Goal: Transaction & Acquisition: Download file/media

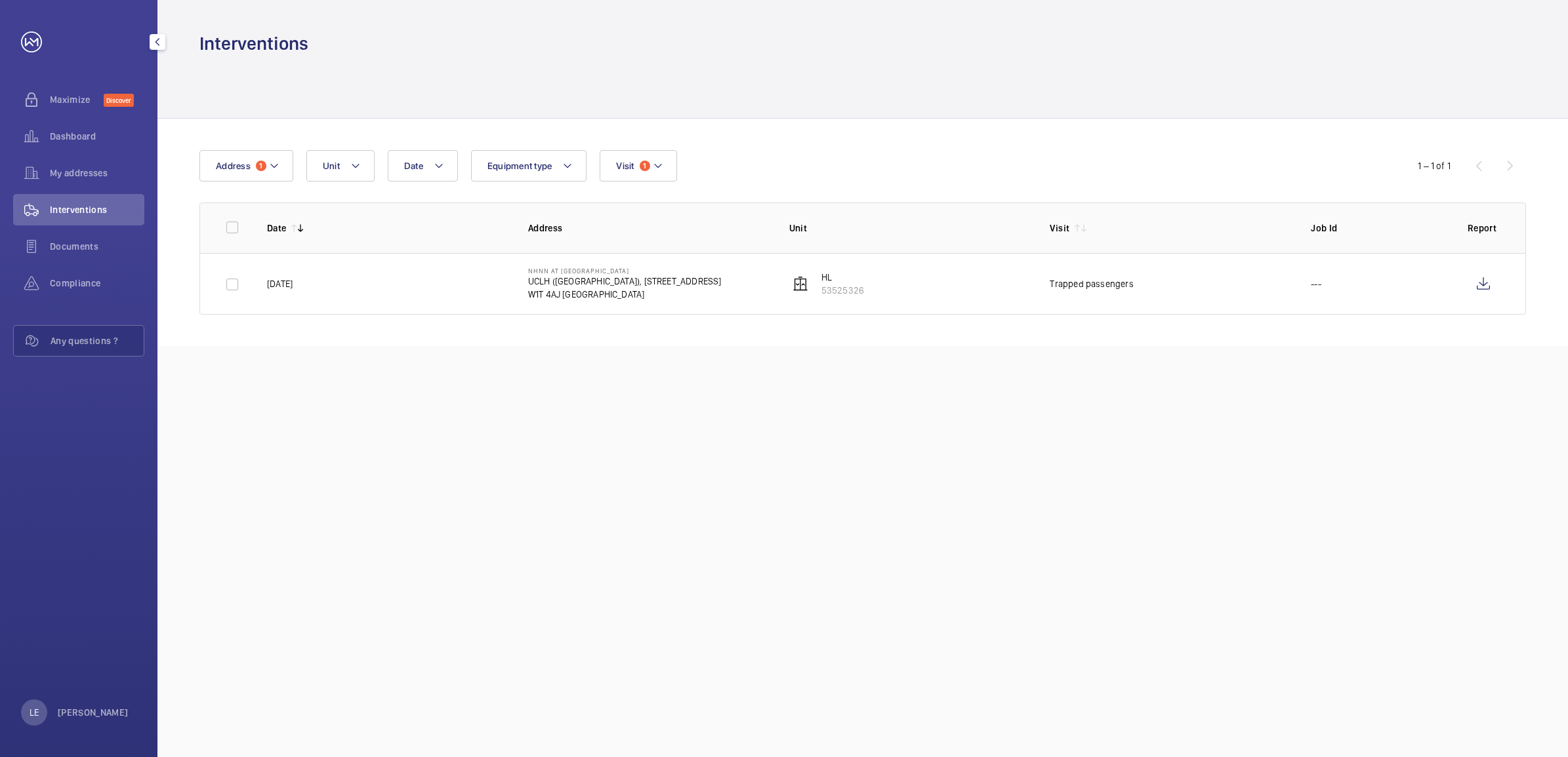
click at [95, 213] on span "Interventions" at bounding box center [97, 209] width 94 height 13
click at [80, 271] on div "Compliance" at bounding box center [79, 283] width 131 height 32
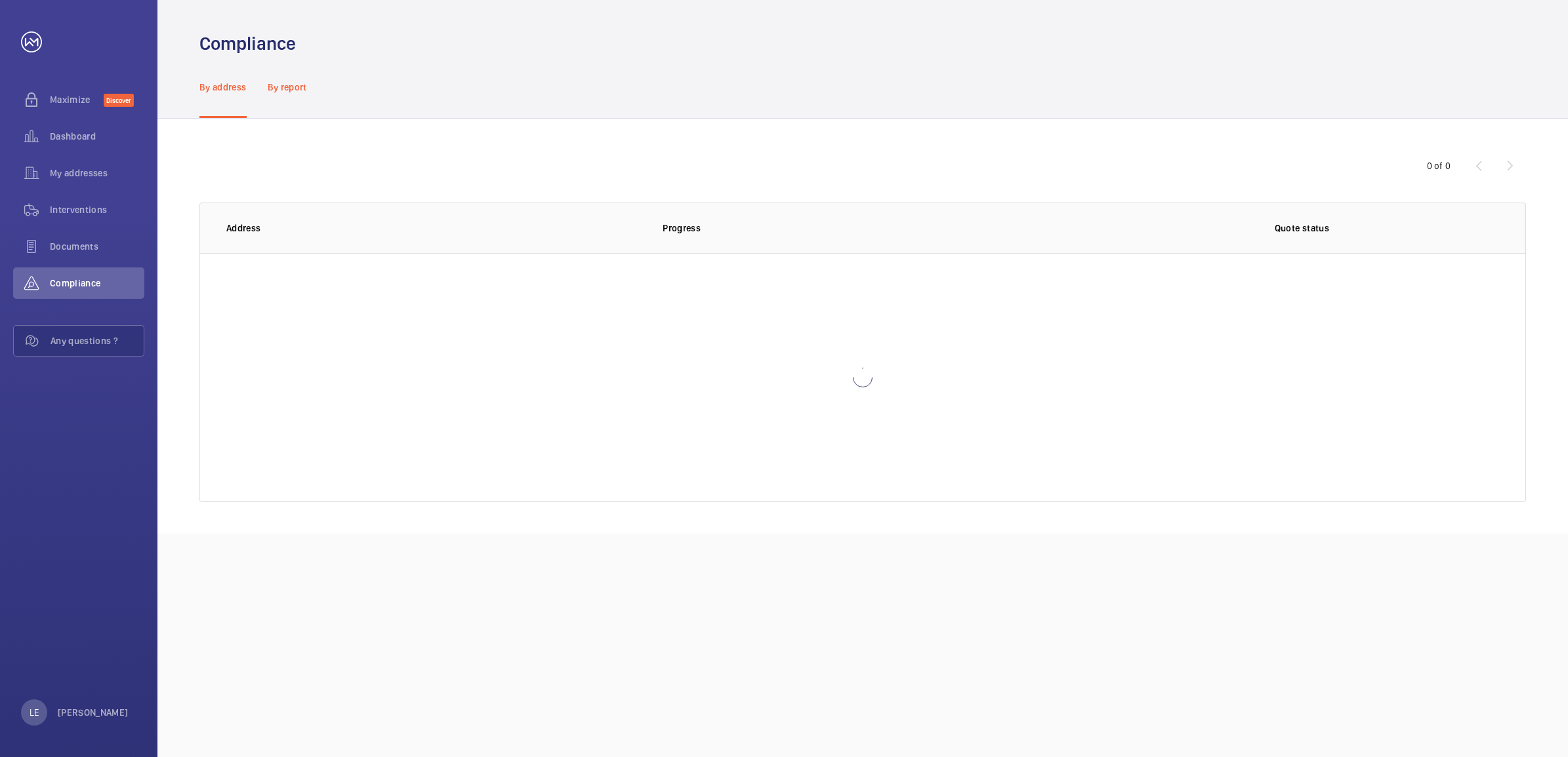
click at [286, 85] on p "By report" at bounding box center [287, 87] width 39 height 13
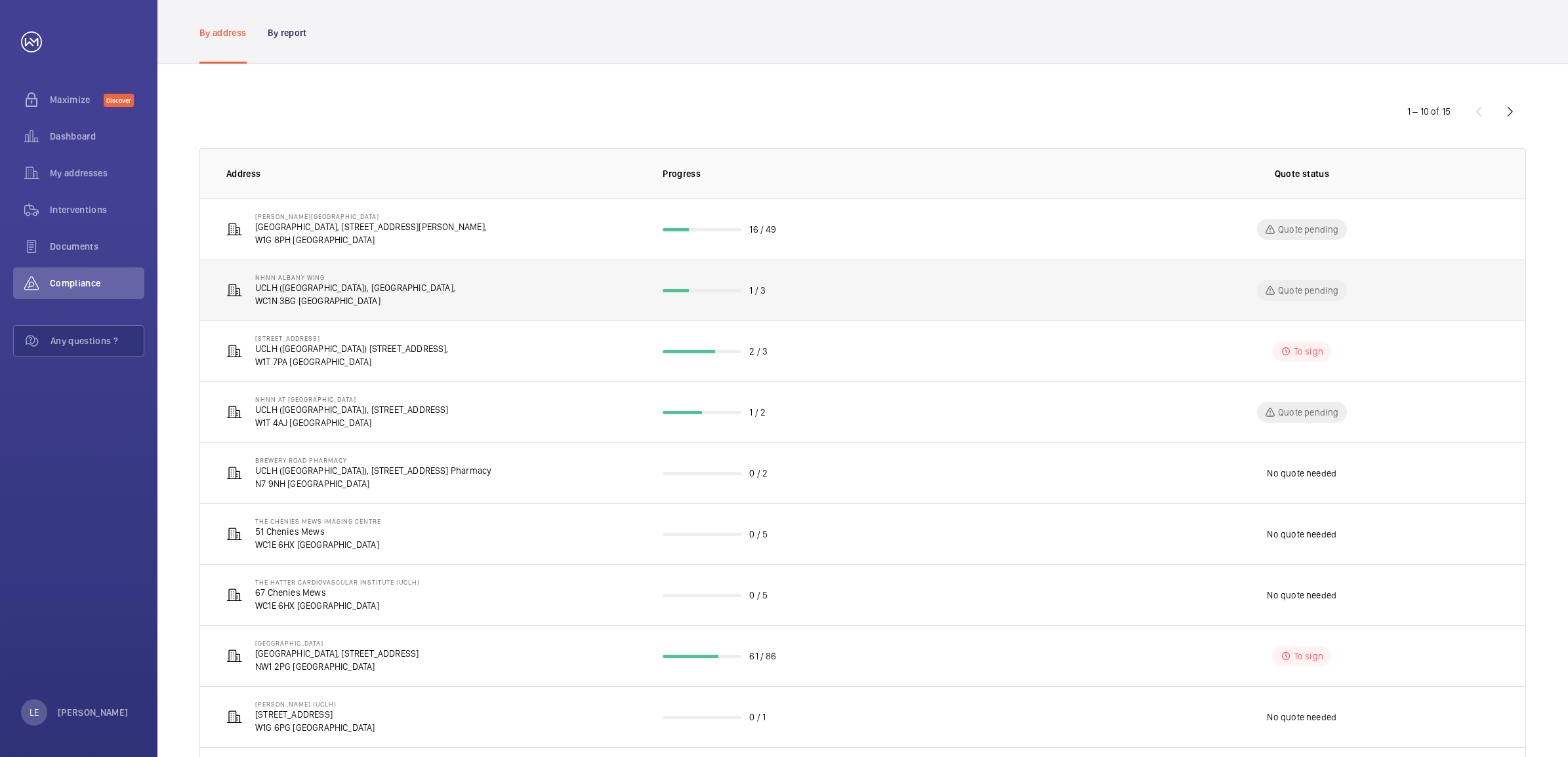
scroll to position [142, 0]
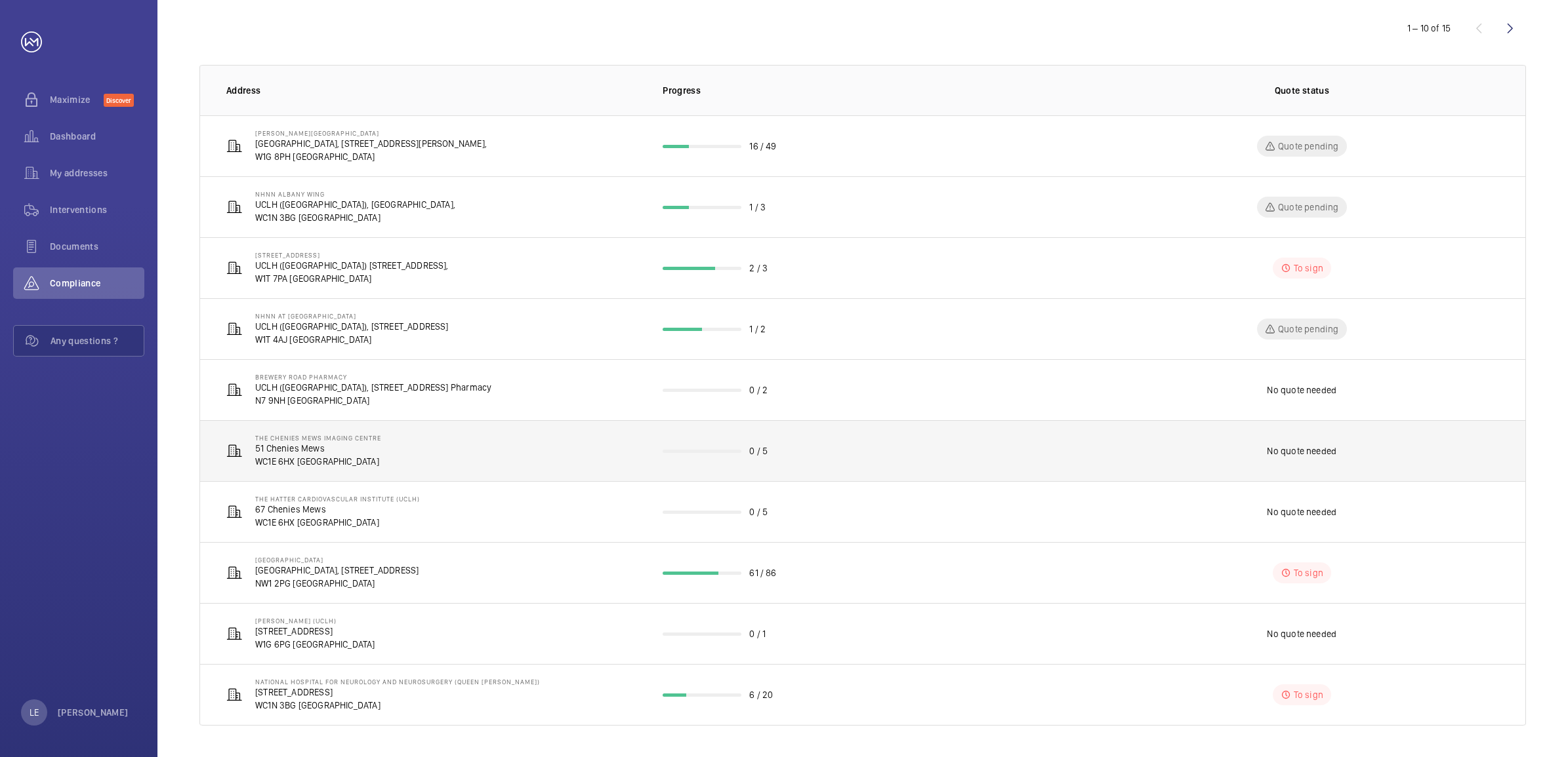
click at [447, 454] on td "The Chenies Mews Imaging Centre [STREET_ADDRESS]" at bounding box center [420, 450] width 441 height 61
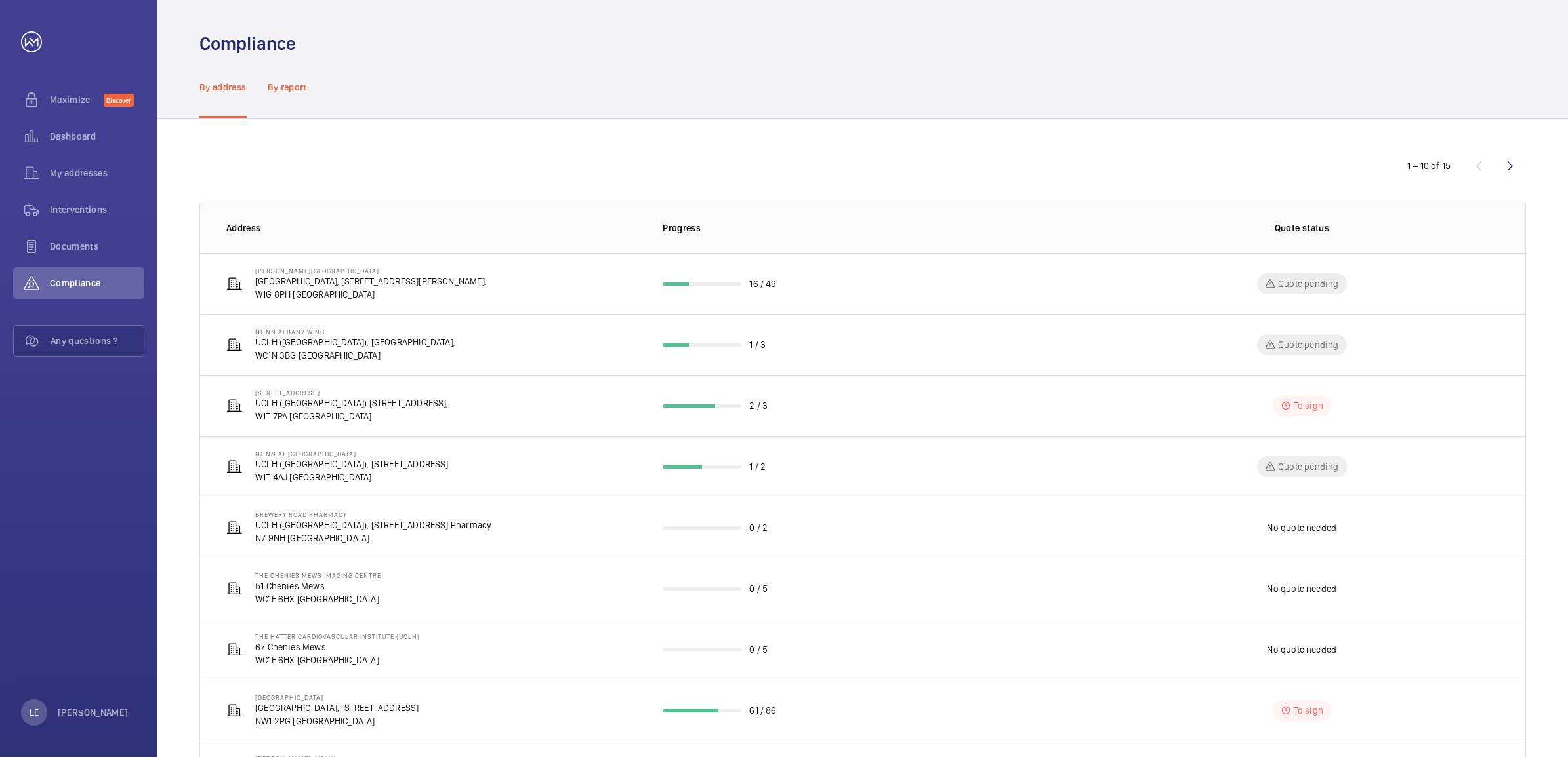
click at [298, 89] on p "By report" at bounding box center [287, 87] width 39 height 13
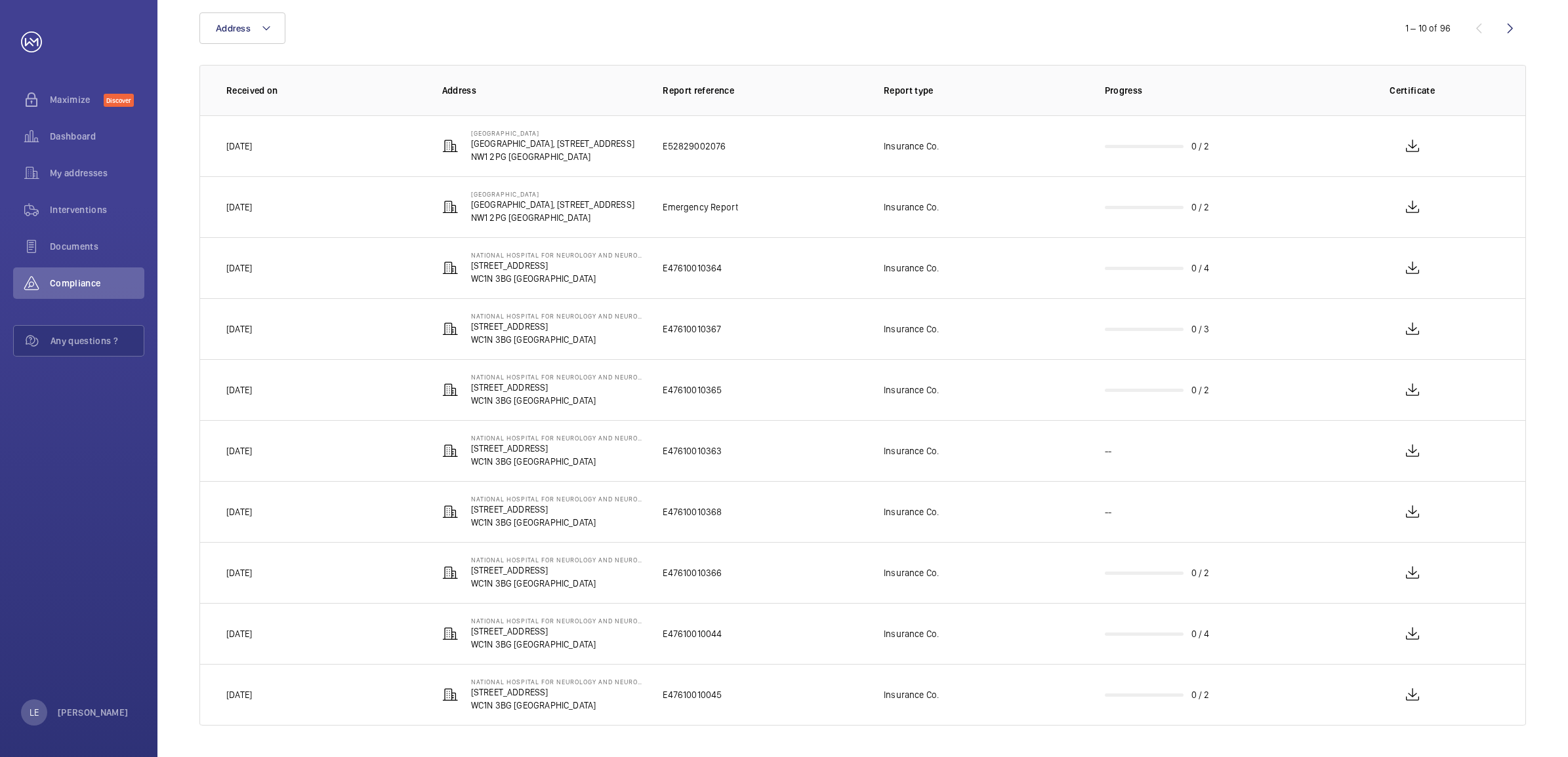
scroll to position [142, 0]
click at [1513, 25] on wm-front-icon-button at bounding box center [1510, 28] width 32 height 32
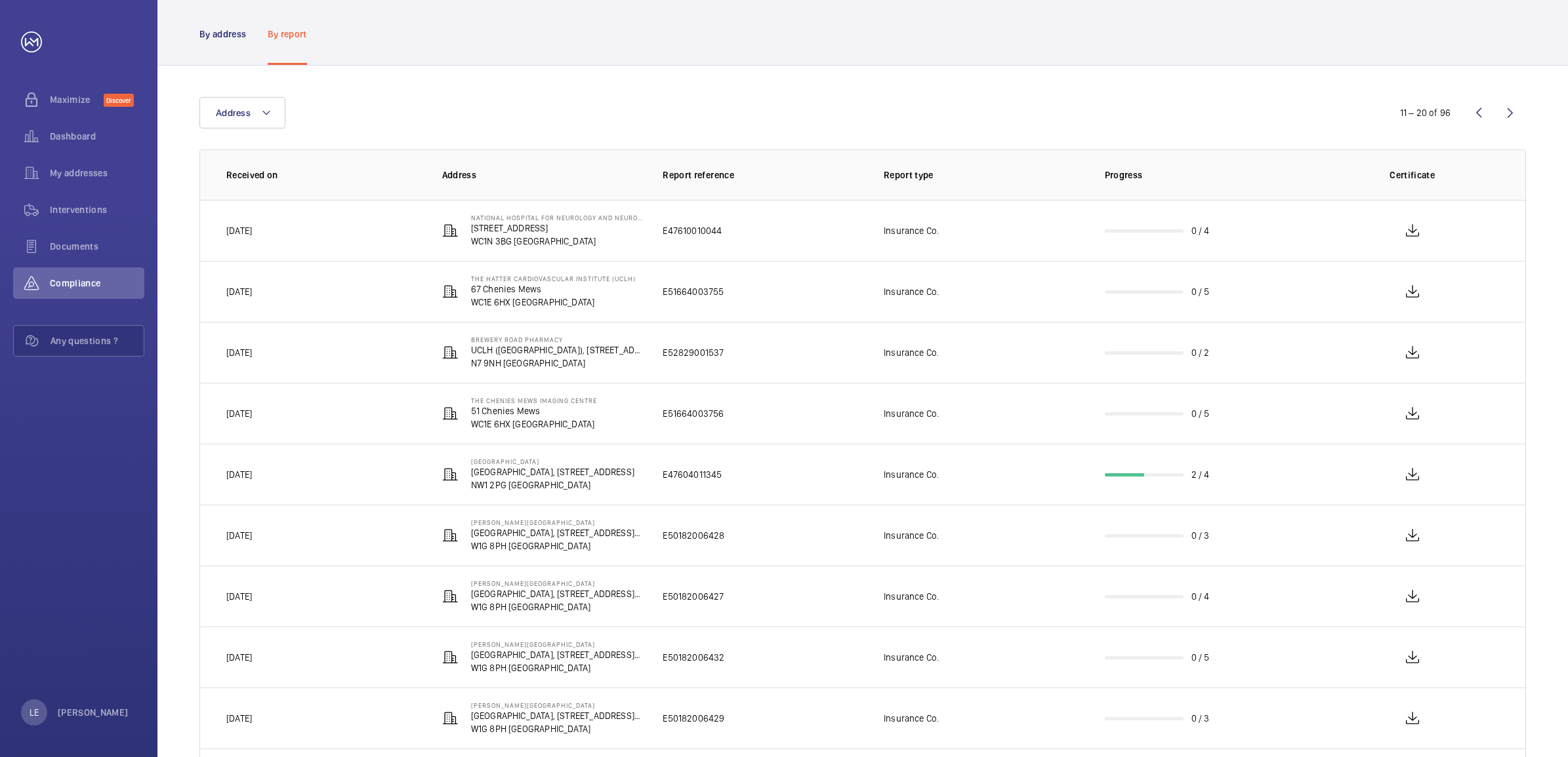
scroll to position [82, 0]
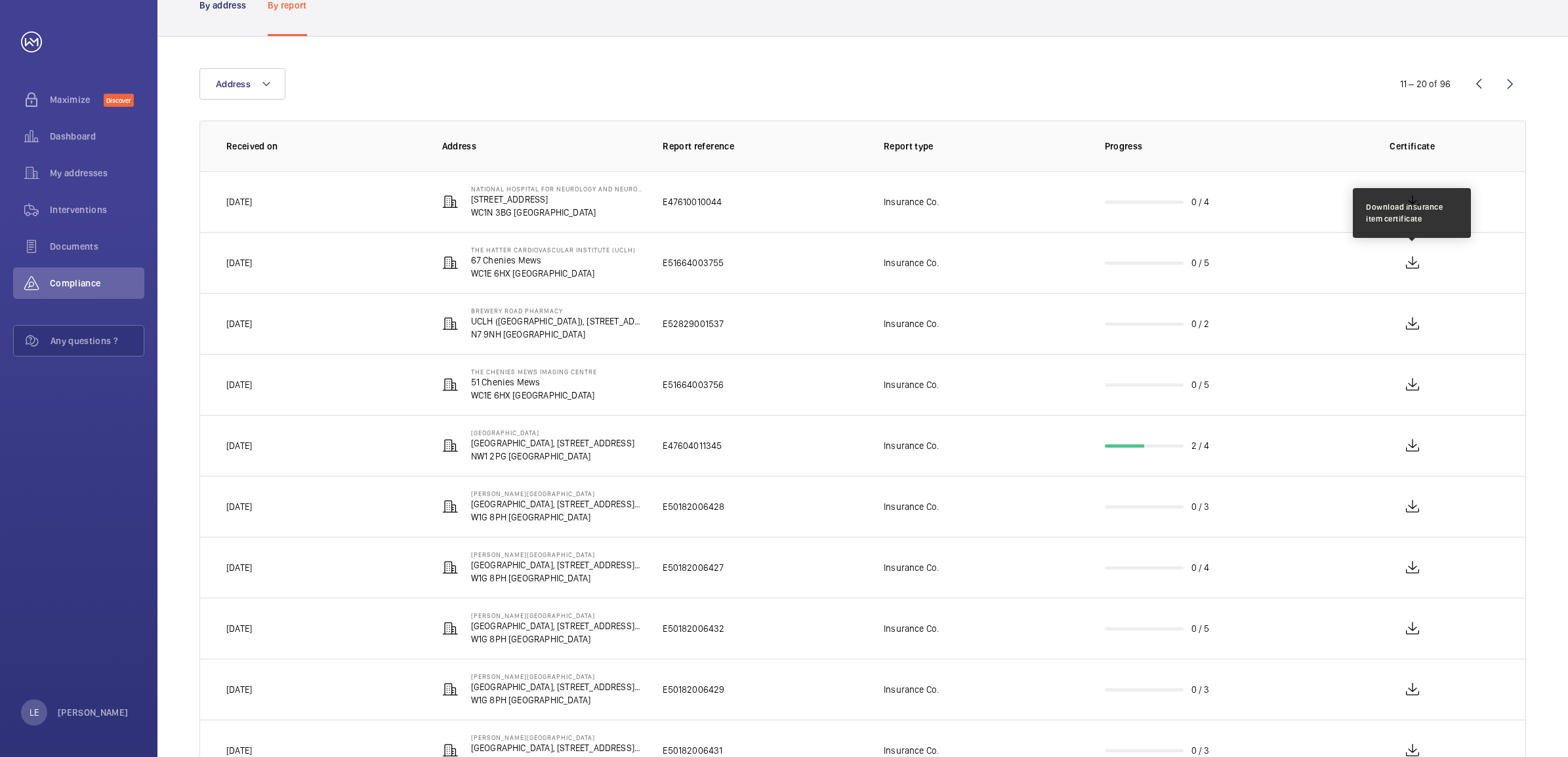
click at [1402, 264] on wm-front-icon-button at bounding box center [1412, 263] width 32 height 32
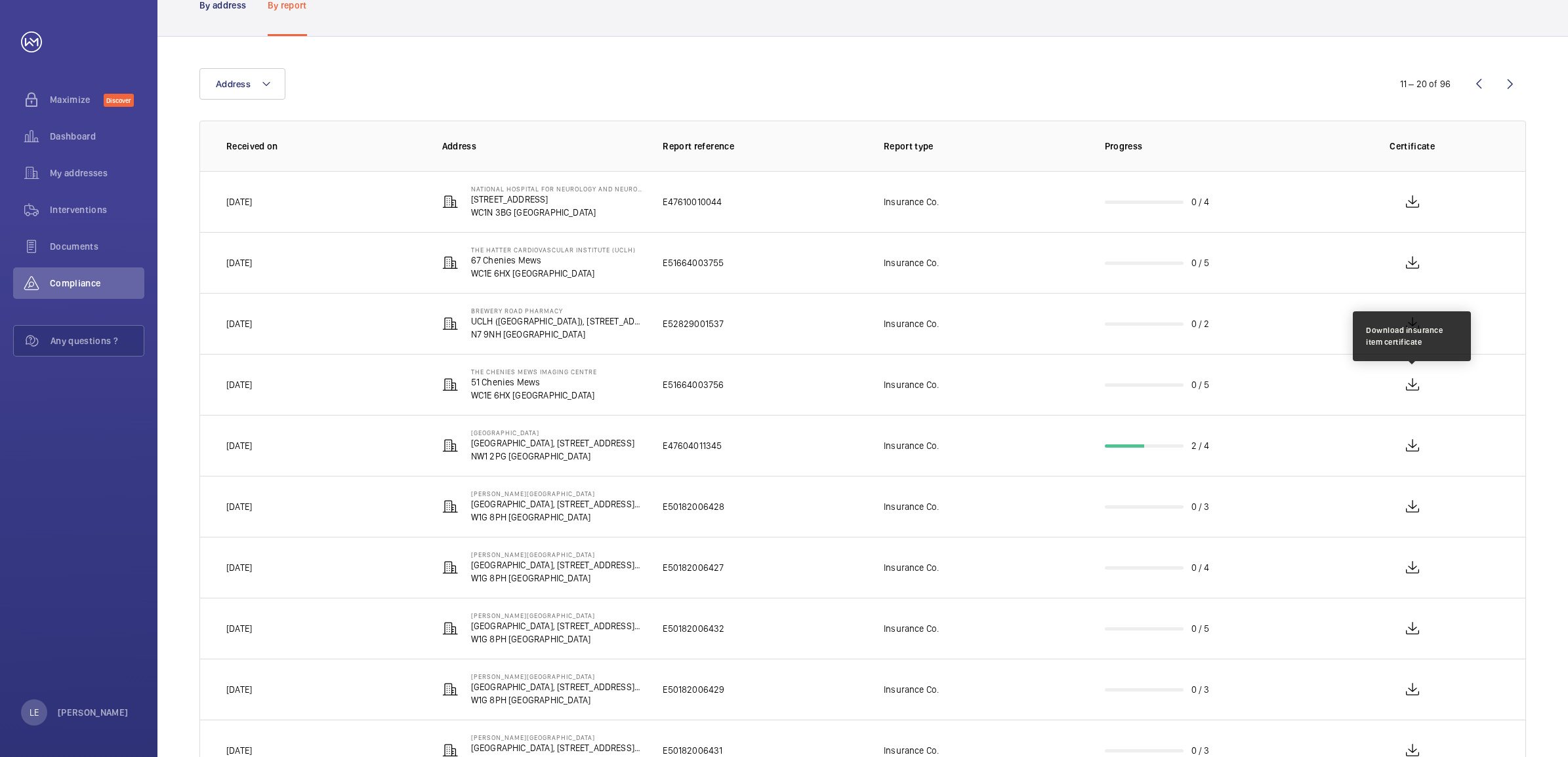
click at [1403, 389] on wm-front-icon-button at bounding box center [1412, 385] width 32 height 32
